Goal: Task Accomplishment & Management: Manage account settings

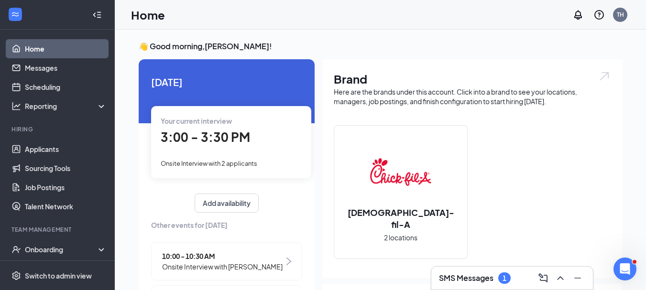
click at [259, 118] on div "Your current interview" at bounding box center [231, 121] width 141 height 11
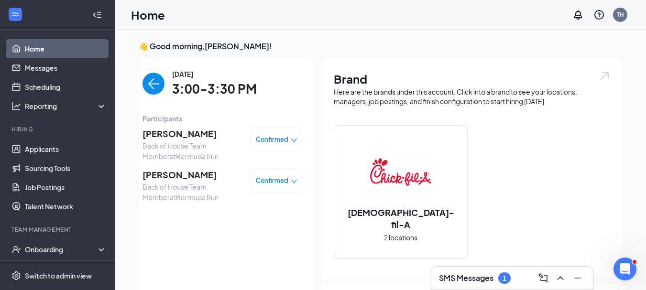
scroll to position [4, 0]
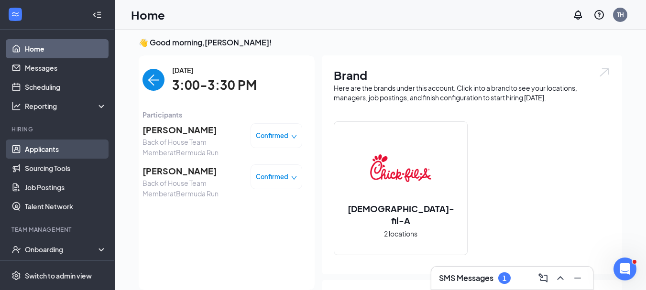
click at [49, 150] on link "Applicants" at bounding box center [66, 149] width 82 height 19
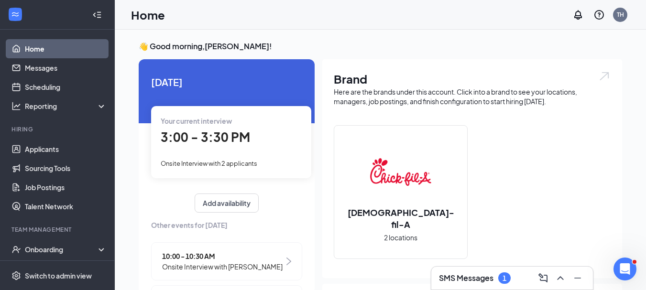
scroll to position [100, 0]
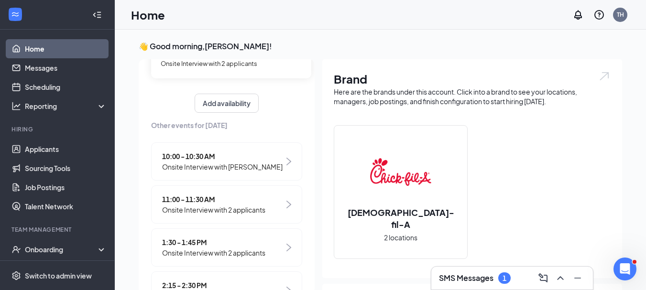
click at [264, 253] on span "Onsite Interview with 2 applicants" at bounding box center [213, 253] width 103 height 11
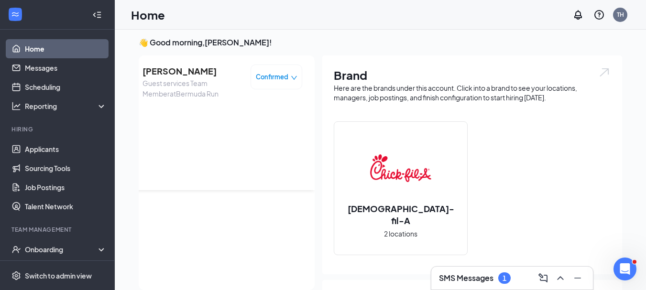
scroll to position [0, 0]
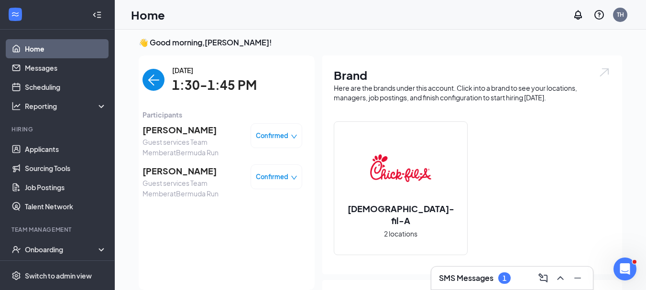
click at [281, 136] on div "Confirmed" at bounding box center [277, 136] width 42 height 10
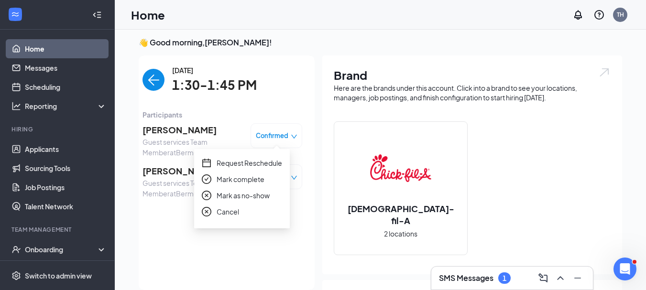
click at [246, 181] on span "Mark complete" at bounding box center [241, 179] width 48 height 11
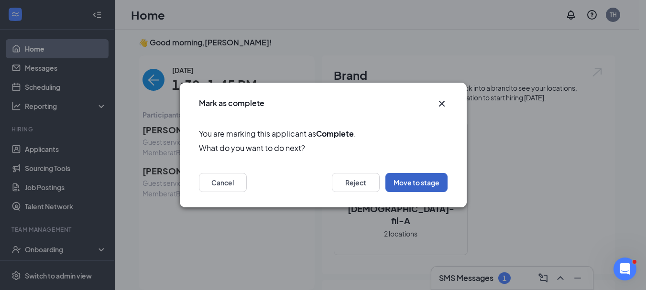
click at [405, 186] on button "Move to stage" at bounding box center [416, 182] width 62 height 19
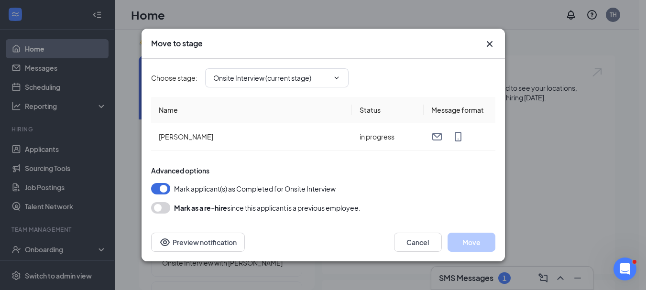
type input "Hired (final stage)"
click at [489, 44] on icon "Cross" at bounding box center [489, 44] width 6 height 6
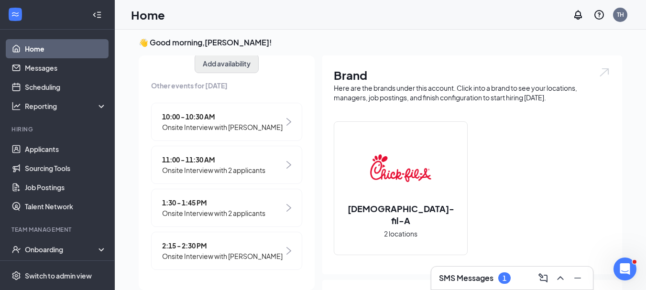
scroll to position [146, 0]
click at [231, 251] on span "Onsite Interview with [PERSON_NAME]" at bounding box center [222, 256] width 120 height 11
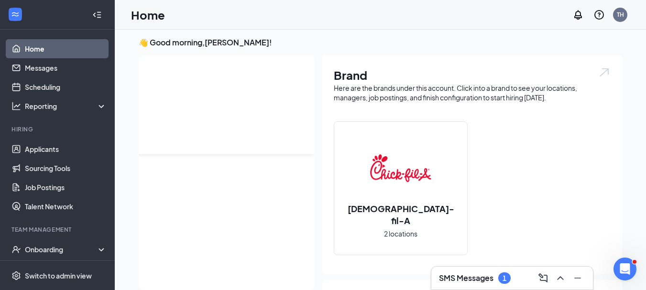
scroll to position [0, 0]
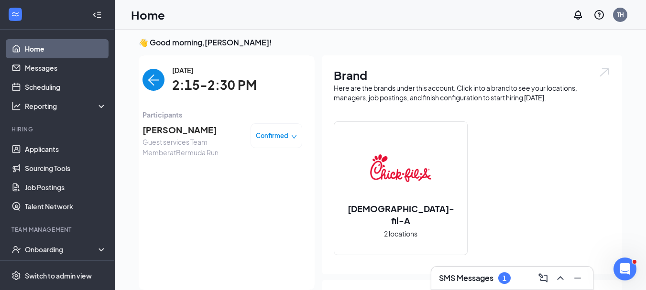
click at [279, 135] on span "Confirmed" at bounding box center [272, 136] width 33 height 10
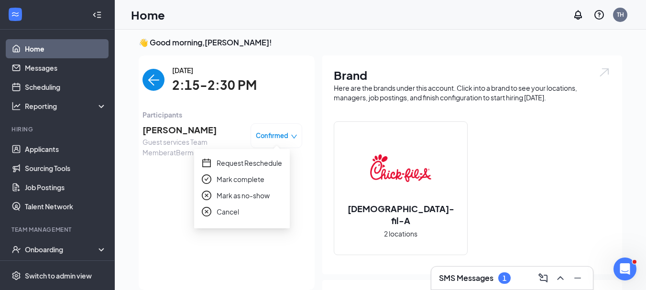
click at [239, 195] on span "Mark as no-show" at bounding box center [243, 195] width 53 height 11
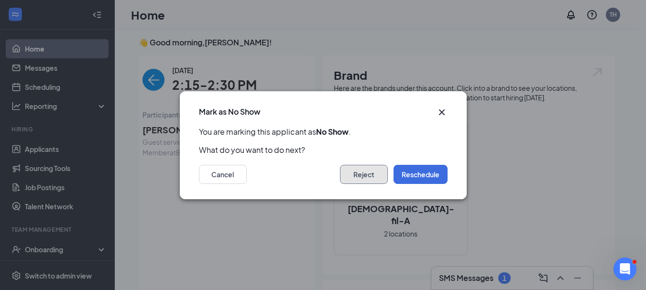
click at [356, 175] on button "Reject" at bounding box center [364, 174] width 48 height 19
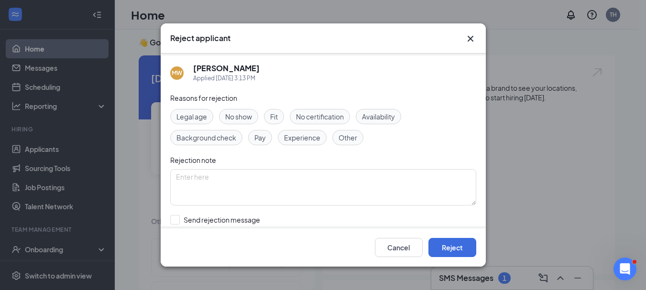
scroll to position [56, 0]
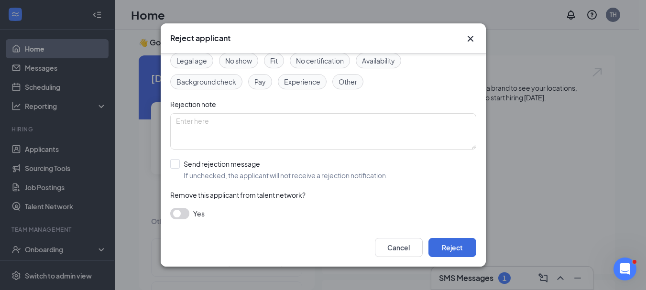
click at [245, 61] on span "No show" at bounding box center [238, 60] width 27 height 11
click at [175, 163] on input "Send rejection message If unchecked, the applicant will not receive a rejection…" at bounding box center [279, 169] width 218 height 21
checkbox input "true"
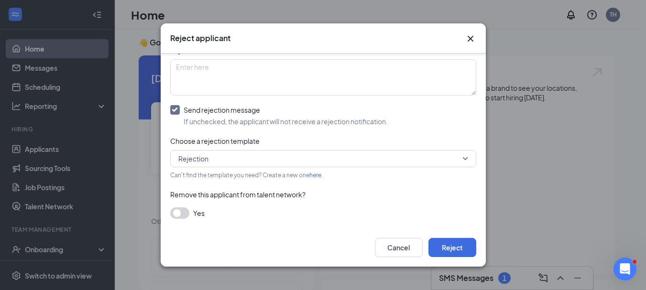
click at [183, 214] on button "button" at bounding box center [179, 213] width 19 height 11
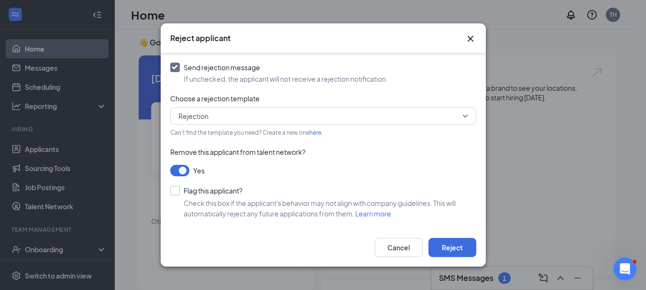
click at [177, 194] on input "Flag this applicant?" at bounding box center [206, 191] width 72 height 10
checkbox input "true"
click at [453, 249] on button "Reject" at bounding box center [452, 247] width 48 height 19
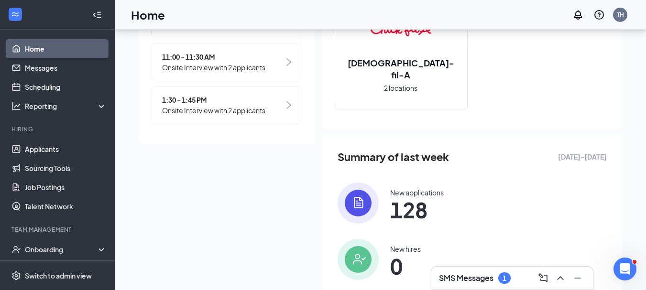
scroll to position [150, 0]
click at [200, 109] on span "Onsite Interview with 2 applicants" at bounding box center [213, 110] width 103 height 11
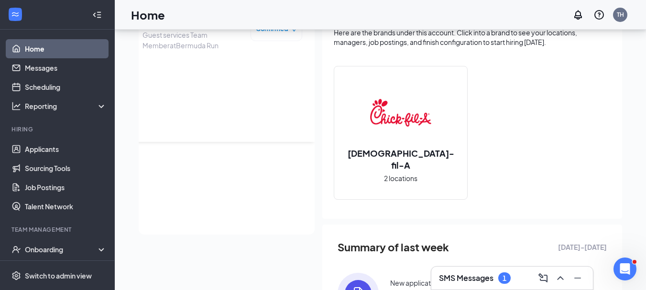
scroll to position [0, 0]
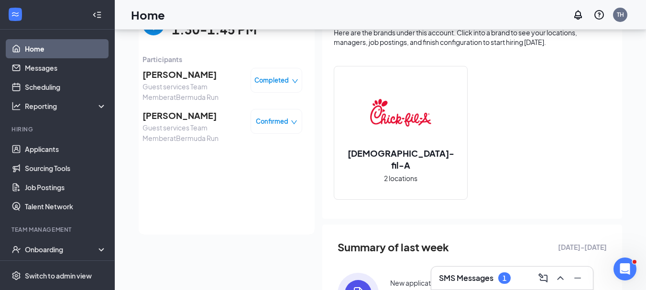
click at [291, 124] on icon "down" at bounding box center [294, 122] width 7 height 7
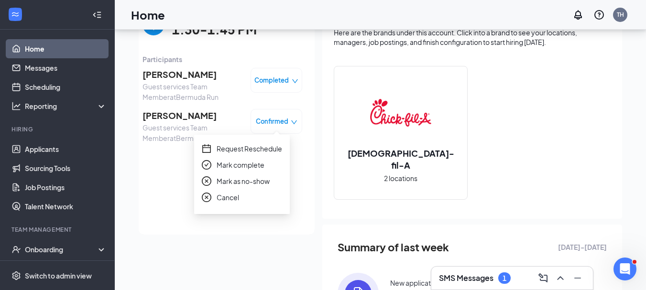
click at [251, 165] on span "Mark complete" at bounding box center [241, 165] width 48 height 11
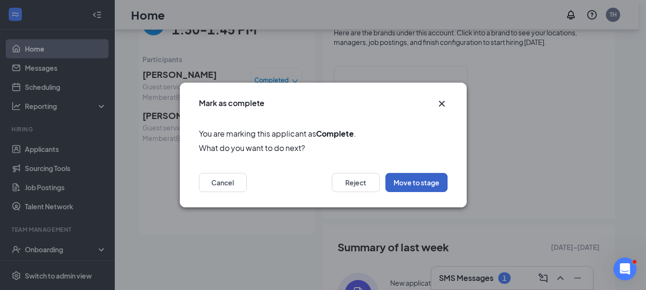
click at [410, 186] on button "Move to stage" at bounding box center [416, 182] width 62 height 19
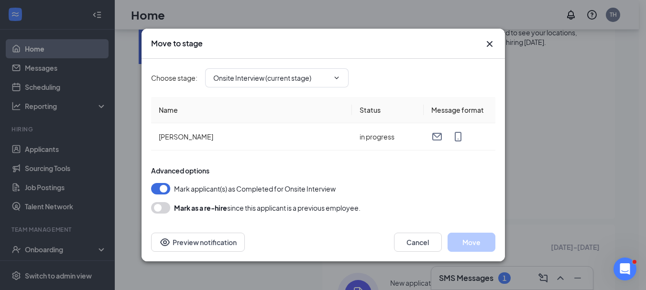
type input "Hired (final stage)"
click at [491, 44] on icon "Cross" at bounding box center [489, 43] width 11 height 11
